Goal: Task Accomplishment & Management: Manage account settings

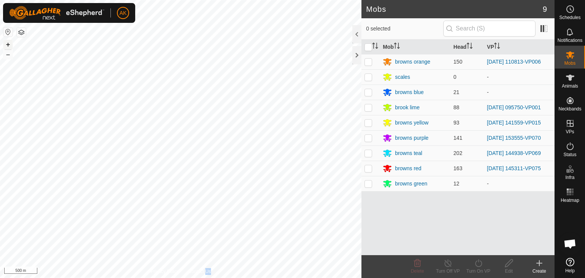
click at [8, 42] on button "+" at bounding box center [7, 44] width 9 height 9
click at [11, 54] on button "–" at bounding box center [7, 54] width 9 height 9
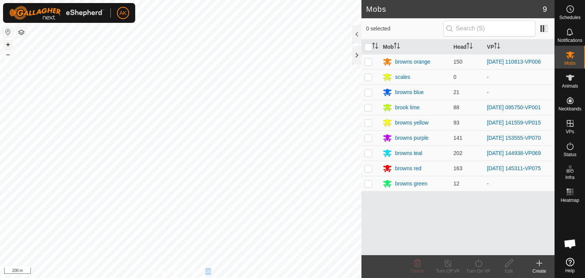
click at [9, 45] on button "+" at bounding box center [7, 44] width 9 height 9
click at [8, 56] on button "–" at bounding box center [7, 54] width 9 height 9
click at [9, 48] on button "+" at bounding box center [7, 44] width 9 height 9
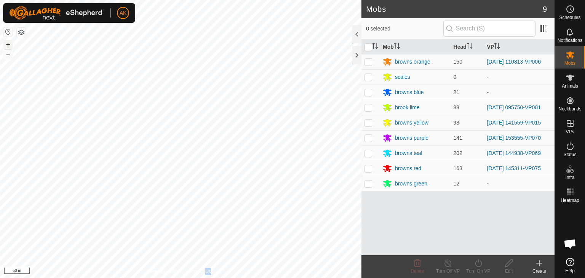
click at [9, 48] on button "+" at bounding box center [7, 44] width 9 height 9
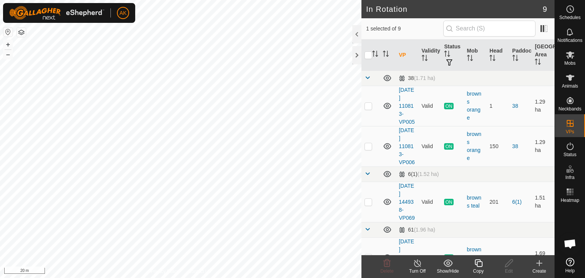
click at [540, 266] on icon at bounding box center [539, 263] width 9 height 9
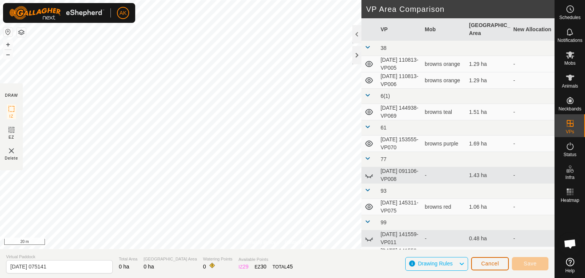
click at [487, 264] on span "Cancel" at bounding box center [490, 263] width 18 height 6
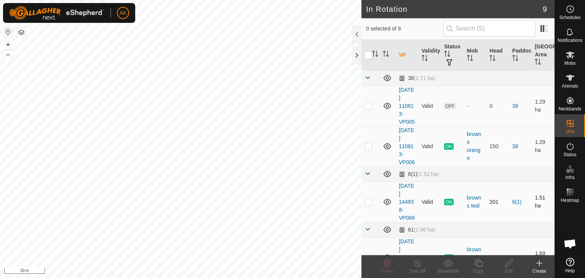
checkbox input "true"
click at [479, 261] on icon at bounding box center [479, 263] width 10 height 9
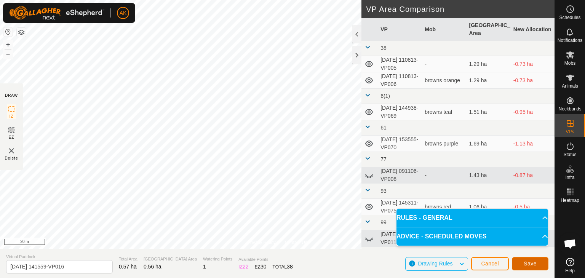
click at [531, 265] on span "Save" at bounding box center [530, 263] width 13 height 6
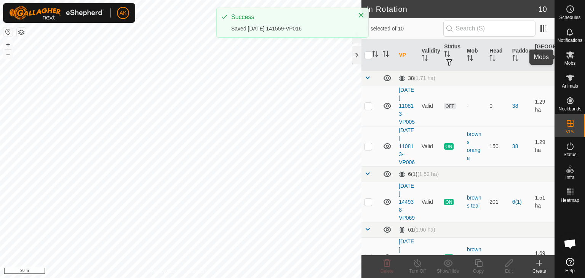
click at [569, 56] on icon at bounding box center [570, 54] width 8 height 7
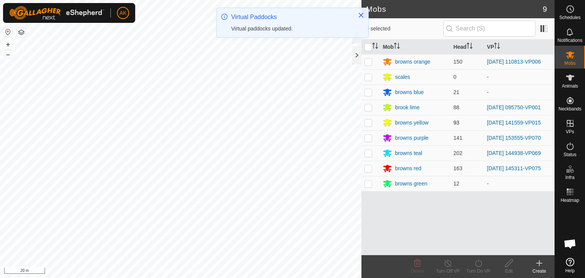
click at [367, 123] on p-checkbox at bounding box center [368, 123] width 8 height 6
checkbox input "true"
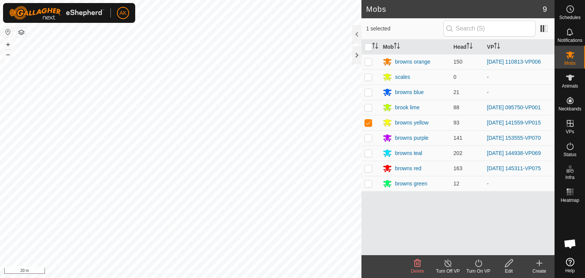
click at [480, 264] on icon at bounding box center [479, 263] width 10 height 9
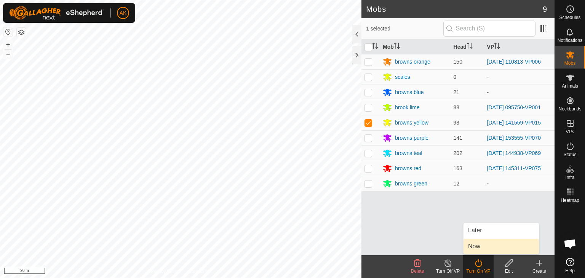
click at [477, 243] on link "Now" at bounding box center [500, 246] width 75 height 15
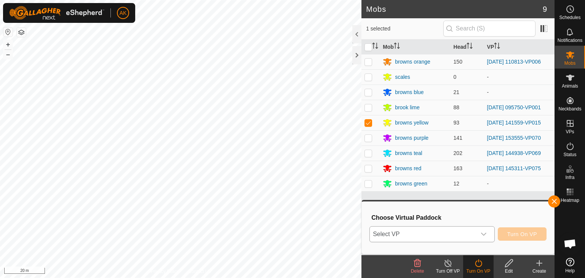
click at [446, 232] on span "Select VP" at bounding box center [423, 234] width 106 height 15
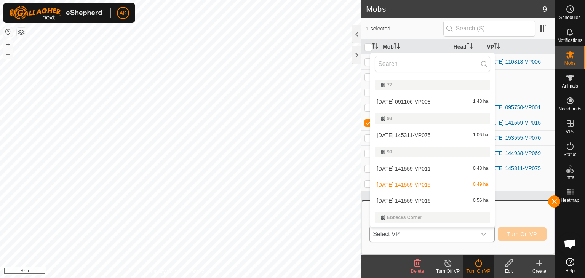
scroll to position [116, 0]
click at [398, 199] on li "2025-09-27 141559-VP016 0.56 ha" at bounding box center [432, 199] width 125 height 15
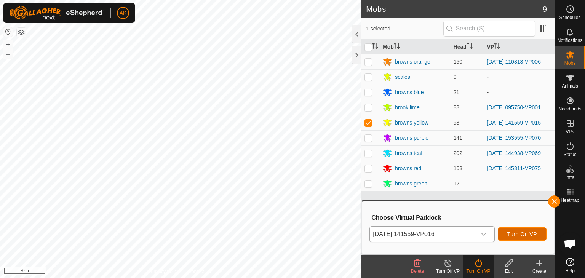
click at [510, 233] on span "Turn On VP" at bounding box center [522, 234] width 30 height 6
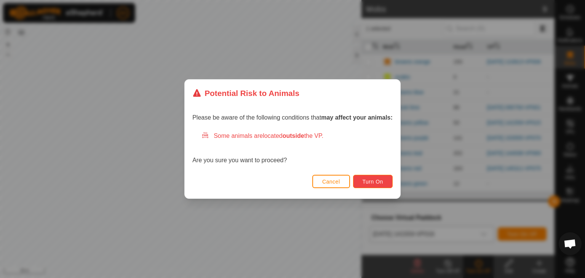
click at [380, 182] on span "Turn On" at bounding box center [373, 182] width 21 height 6
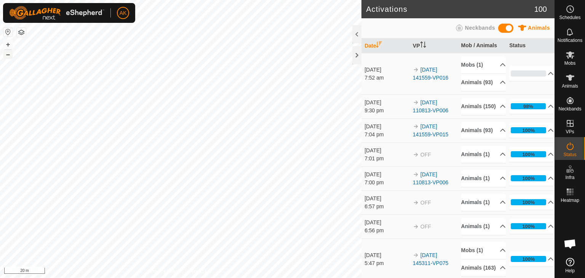
click at [9, 54] on button "–" at bounding box center [7, 54] width 9 height 9
click at [472, 113] on p-accordion-header "Animals (150)" at bounding box center [483, 106] width 45 height 17
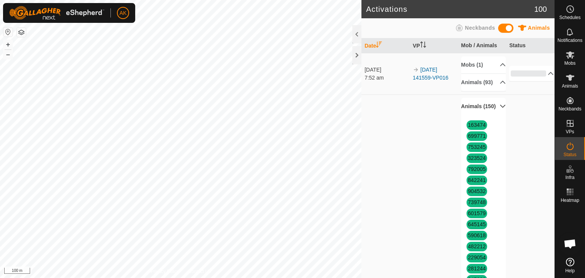
click at [472, 113] on p-accordion-header "Animals (150)" at bounding box center [483, 106] width 45 height 17
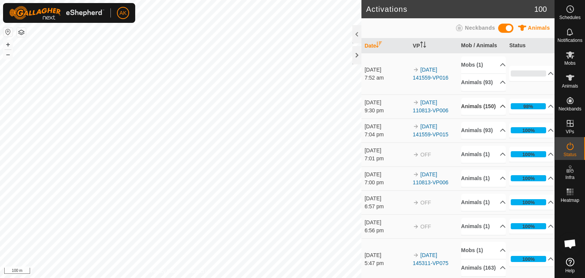
click at [470, 110] on p-accordion-header "Animals (150)" at bounding box center [483, 106] width 45 height 17
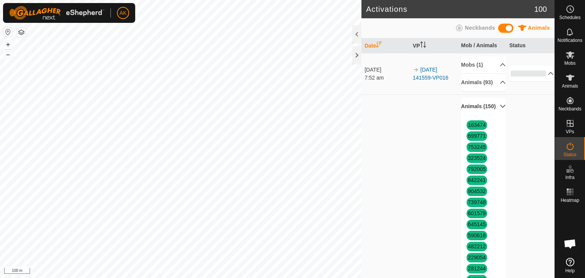
click at [492, 115] on p-accordion-header "Animals (150)" at bounding box center [483, 106] width 45 height 17
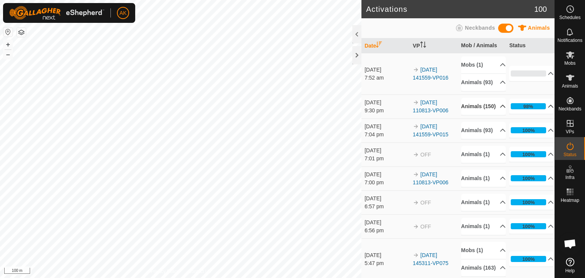
click at [542, 114] on p-accordion-header "98%" at bounding box center [531, 106] width 45 height 15
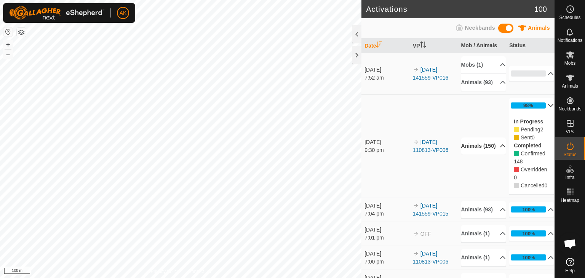
click at [542, 113] on p-accordion-header "98%" at bounding box center [531, 105] width 45 height 15
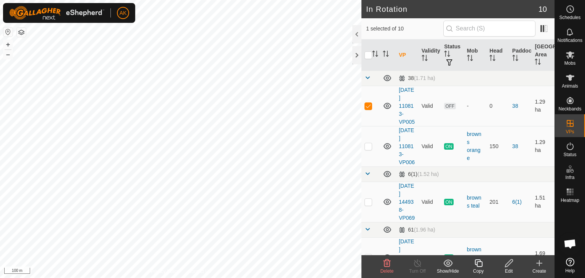
click at [385, 265] on icon at bounding box center [386, 263] width 9 height 9
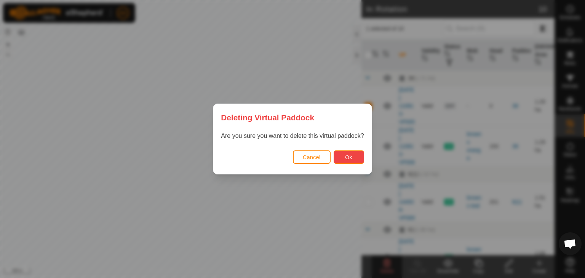
click at [348, 154] on span "Ok" at bounding box center [348, 157] width 7 height 6
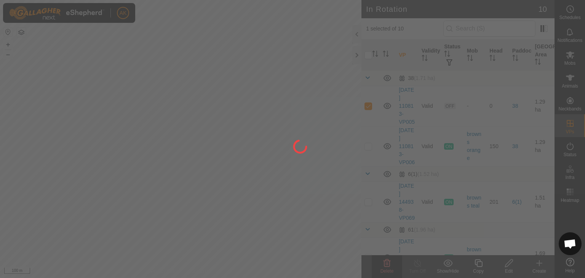
checkbox input "false"
drag, startPoint x: 234, startPoint y: 181, endPoint x: 206, endPoint y: 177, distance: 27.6
click at [206, 177] on div at bounding box center [292, 139] width 585 height 278
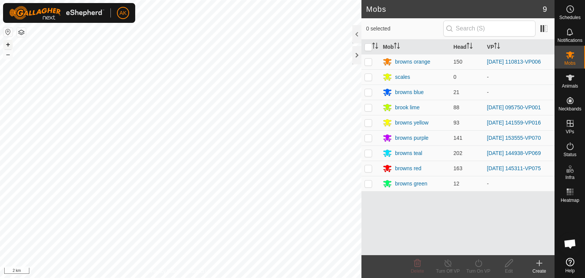
click at [6, 44] on button "+" at bounding box center [7, 44] width 9 height 9
click at [81, 115] on div "+ – ⇧ i 200 m" at bounding box center [180, 139] width 361 height 278
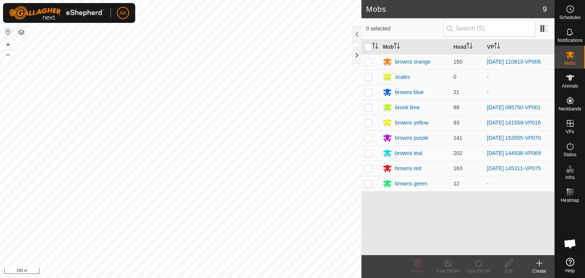
drag, startPoint x: 6, startPoint y: 44, endPoint x: 201, endPoint y: -33, distance: 210.0
click at [201, 0] on html "AK Schedules Notifications Mobs Animals Neckbands VPs Status Infra Heatmap Help…" at bounding box center [292, 139] width 585 height 278
click at [144, 0] on html "AK Schedules Notifications Mobs Animals Neckbands VPs Status Infra Heatmap Help…" at bounding box center [292, 139] width 585 height 278
click at [8, 56] on button "–" at bounding box center [7, 54] width 9 height 9
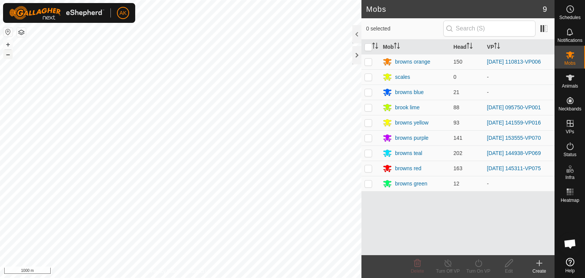
click at [8, 56] on button "–" at bounding box center [7, 54] width 9 height 9
click at [7, 45] on button "+" at bounding box center [7, 44] width 9 height 9
click at [8, 44] on button "+" at bounding box center [7, 44] width 9 height 9
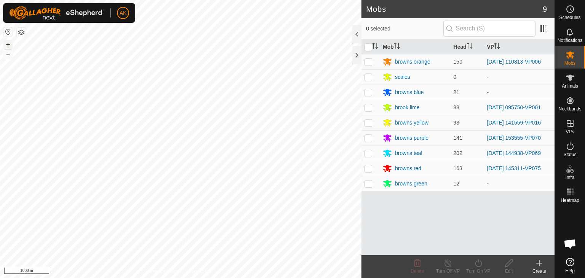
click at [8, 44] on button "+" at bounding box center [7, 44] width 9 height 9
